Goal: Task Accomplishment & Management: Manage account settings

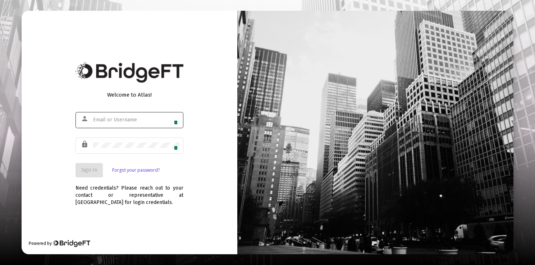
click at [129, 116] on div "1" at bounding box center [136, 120] width 86 height 18
click at [170, 119] on input "text" at bounding box center [136, 120] width 86 height 6
click at [162, 122] on input "[EMAIL_ADDRESS][DOMAIN_NAME]" at bounding box center [136, 120] width 86 height 6
type input "[PERSON_NAME][EMAIL_ADDRESS][DOMAIN_NAME]"
click at [91, 169] on span "Sign In" at bounding box center [89, 170] width 16 height 6
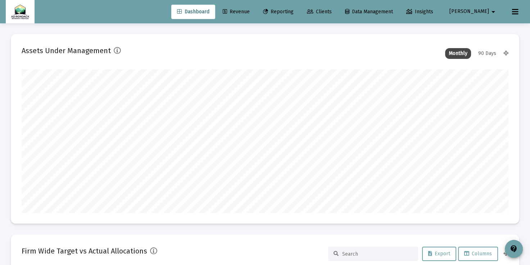
scroll to position [144, 486]
type input "[DATE]"
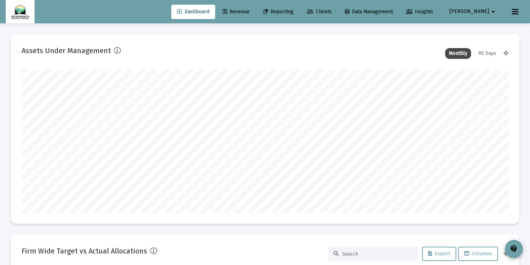
click at [491, 12] on mat-icon "arrow_drop_down" at bounding box center [493, 12] width 9 height 14
click at [518, 12] on div at bounding box center [265, 132] width 530 height 265
click at [516, 13] on icon at bounding box center [515, 12] width 6 height 9
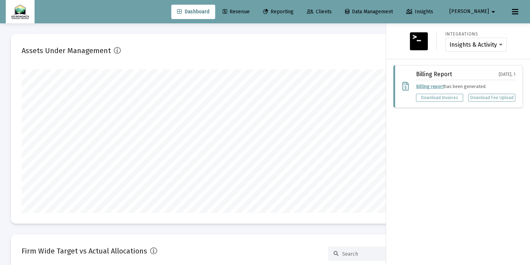
click at [23, 14] on img at bounding box center [20, 12] width 18 height 14
click at [485, 11] on span "[PERSON_NAME]" at bounding box center [469, 12] width 40 height 6
click at [452, 11] on div at bounding box center [265, 132] width 530 height 265
click at [503, 45] on div "Insights & Activity Wealthbox" at bounding box center [475, 45] width 61 height 14
click at [500, 44] on select "Insights & Activity Wealthbox" at bounding box center [475, 45] width 53 height 6
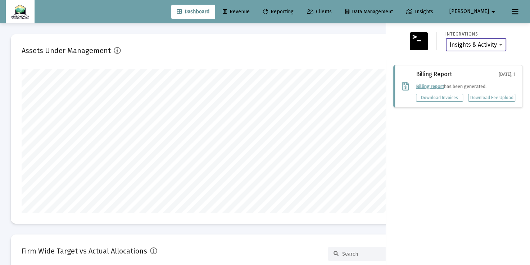
click at [449, 42] on select "Insights & Activity Wealthbox" at bounding box center [475, 45] width 53 height 6
click at [515, 14] on icon at bounding box center [515, 12] width 6 height 9
